Goal: Information Seeking & Learning: Find specific fact

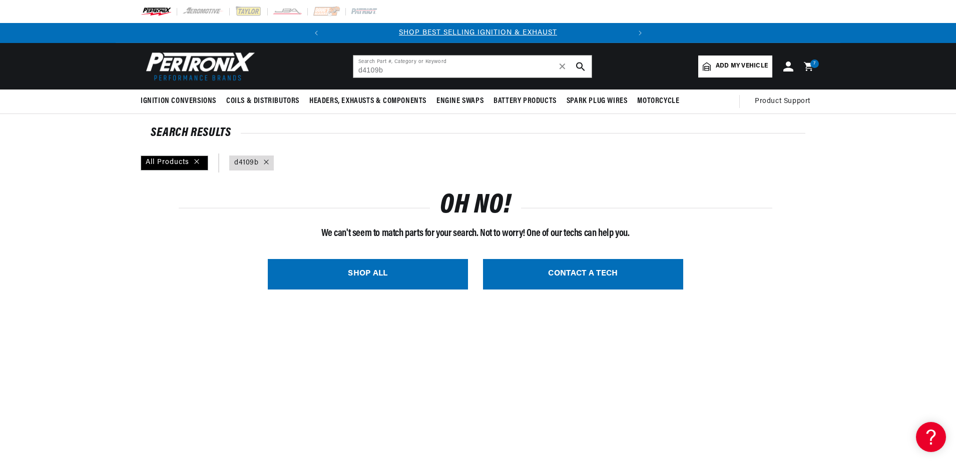
click at [379, 69] on input "d4109b" at bounding box center [472, 67] width 238 height 22
click at [464, 66] on input "d4109-b" at bounding box center [472, 67] width 238 height 22
click at [364, 72] on input "d4109-b" at bounding box center [472, 67] width 238 height 22
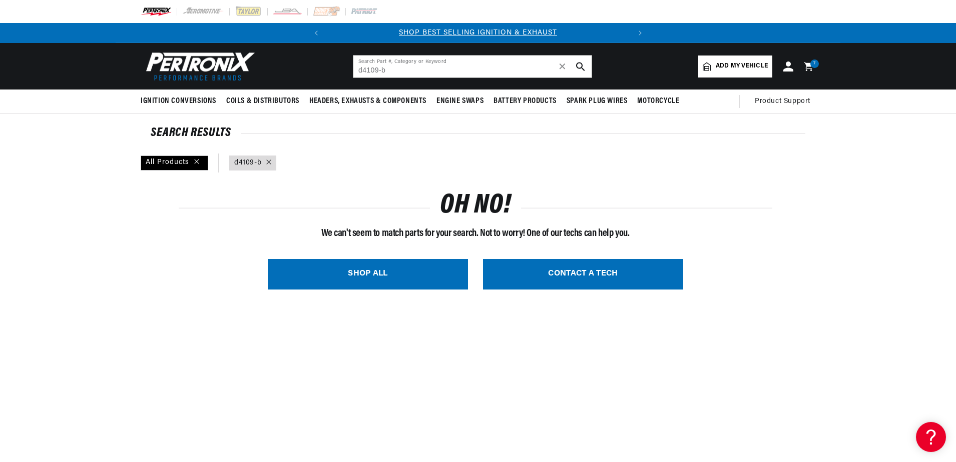
click at [428, 71] on input "d4109-b" at bounding box center [472, 67] width 238 height 22
drag, startPoint x: 433, startPoint y: 71, endPoint x: 302, endPoint y: 74, distance: 131.2
click at [302, 74] on header "BETTER SEARCH RESULTS Add your vehicle's year, make, and model to find parts be…" at bounding box center [478, 66] width 725 height 47
paste input "4109"
type input "4109b"
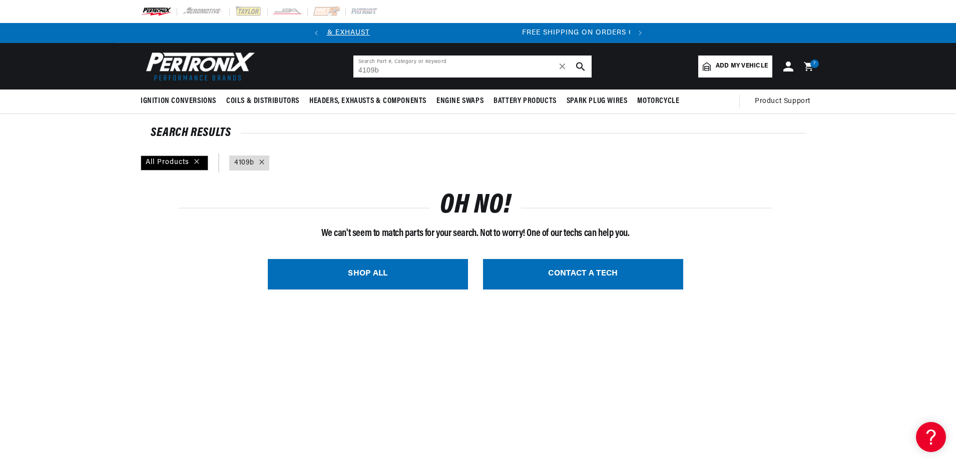
scroll to position [0, 303]
